Goal: Find specific page/section: Find specific page/section

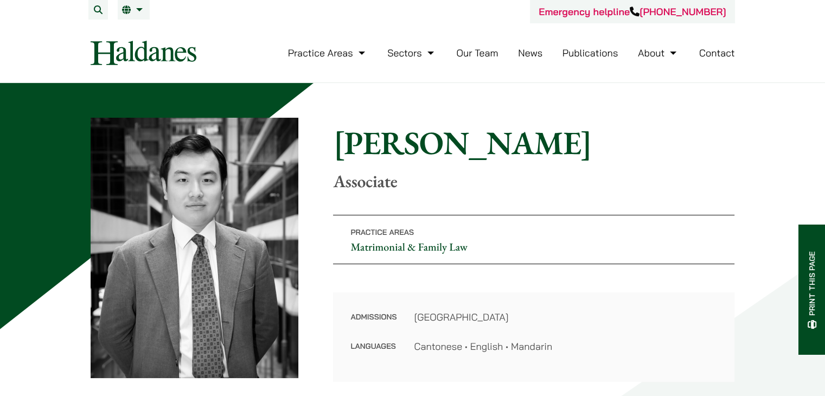
click at [466, 54] on link "Our Team" at bounding box center [477, 53] width 42 height 12
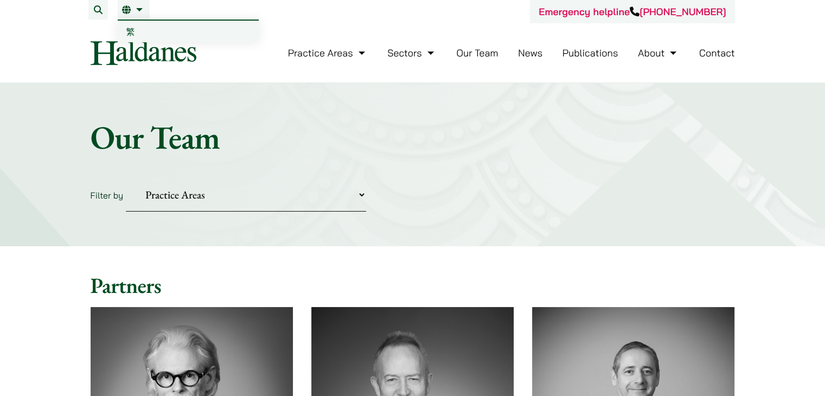
click at [133, 28] on span "繁" at bounding box center [130, 31] width 9 height 11
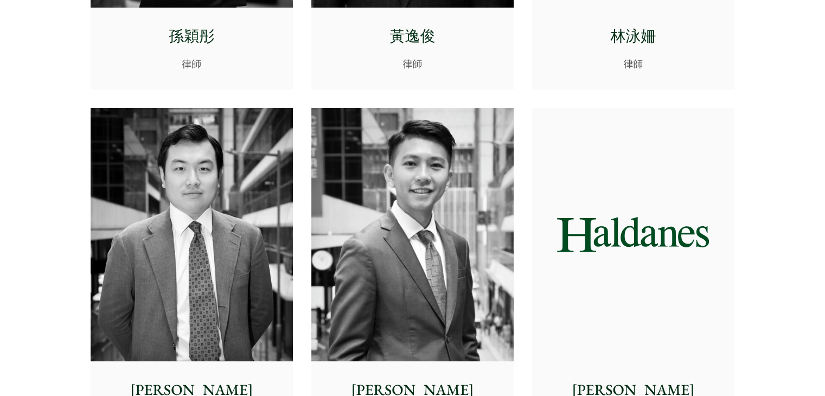
scroll to position [4233, 0]
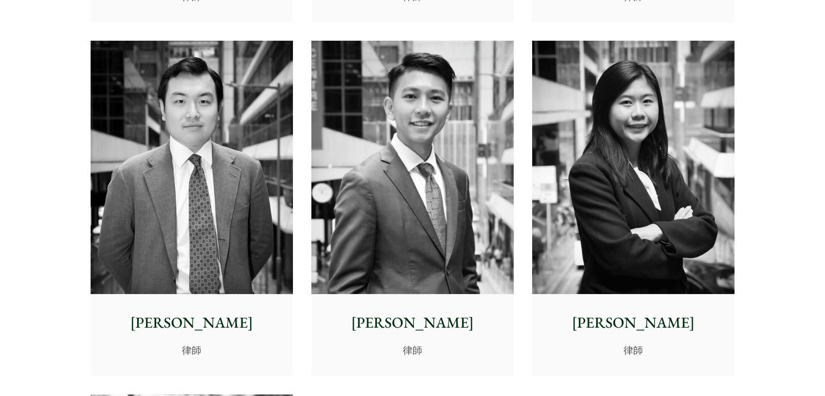
click at [197, 278] on img at bounding box center [192, 167] width 202 height 253
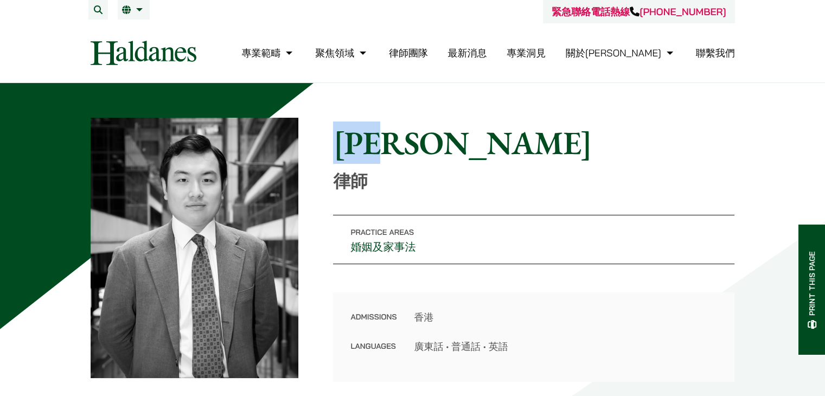
drag, startPoint x: 339, startPoint y: 140, endPoint x: 422, endPoint y: 144, distance: 83.1
click at [422, 144] on h1 "[PERSON_NAME]" at bounding box center [533, 142] width 401 height 39
copy h1 "[PERSON_NAME]"
